Goal: Task Accomplishment & Management: Use online tool/utility

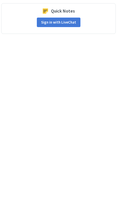
click at [58, 19] on div "Quick Notes Sign in with LiveChat" at bounding box center [58, 18] width 114 height 31
click at [59, 19] on button "Sign in with LiveChat" at bounding box center [58, 23] width 43 height 10
click at [57, 26] on button "Sign in with LiveChat" at bounding box center [58, 23] width 43 height 10
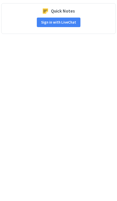
click at [64, 15] on div "Quick Notes Sign in with LiveChat" at bounding box center [58, 18] width 114 height 31
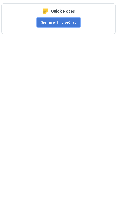
click at [63, 20] on button "Sign in with LiveChat" at bounding box center [58, 23] width 43 height 10
